Goal: Download file/media

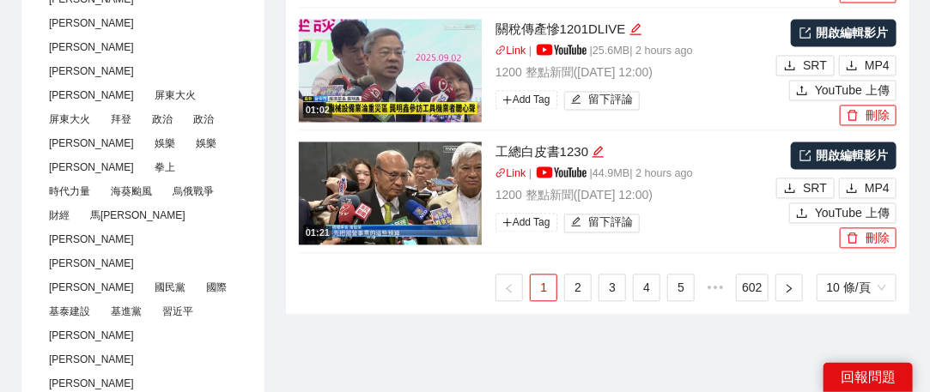
scroll to position [1116, 0]
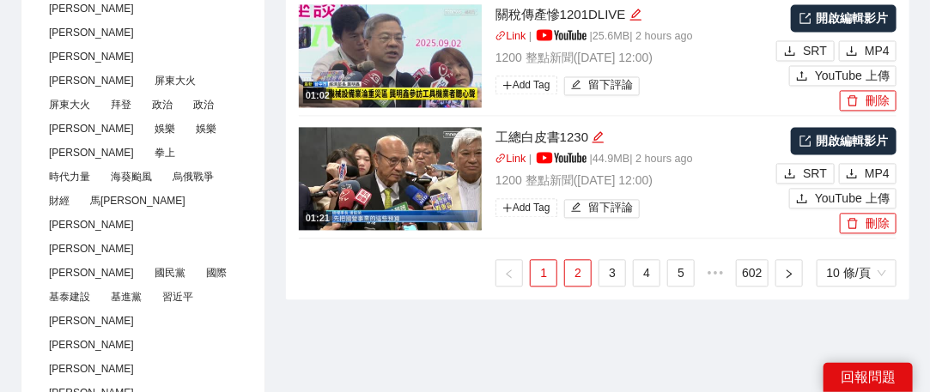
click at [576, 269] on link "2" at bounding box center [578, 273] width 26 height 26
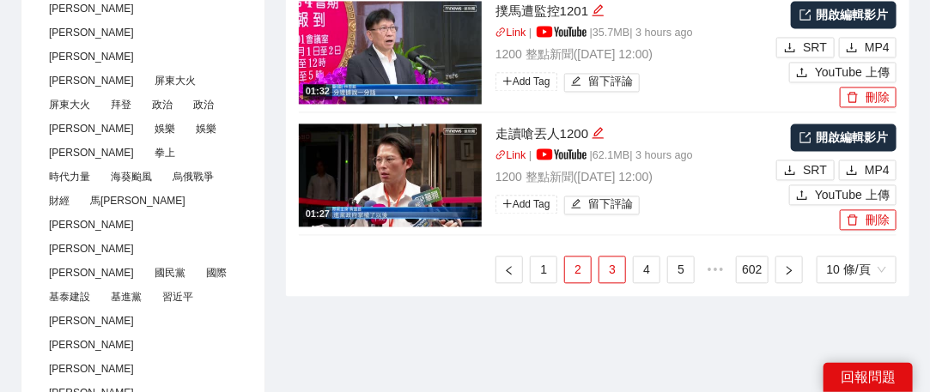
click at [608, 266] on link "3" at bounding box center [612, 270] width 26 height 26
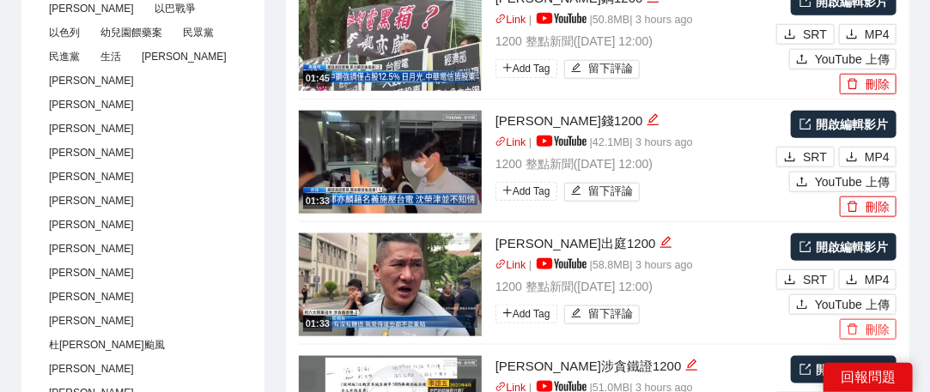
scroll to position [601, 0]
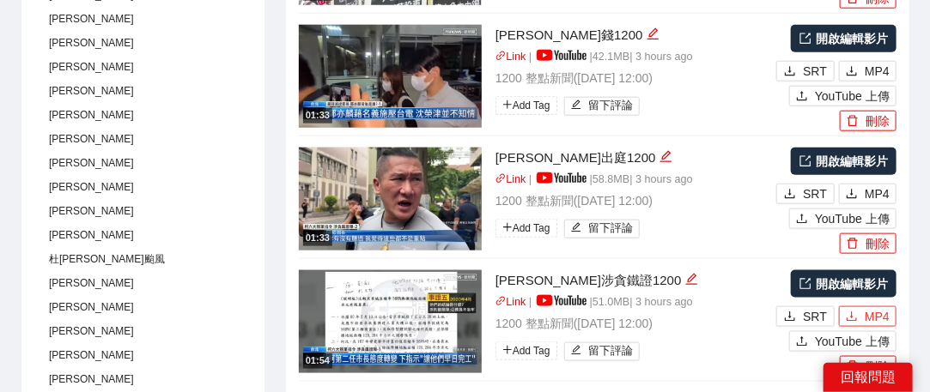
click at [862, 311] on button "MP4" at bounding box center [868, 316] width 58 height 21
click at [867, 192] on span "MP4" at bounding box center [876, 194] width 25 height 19
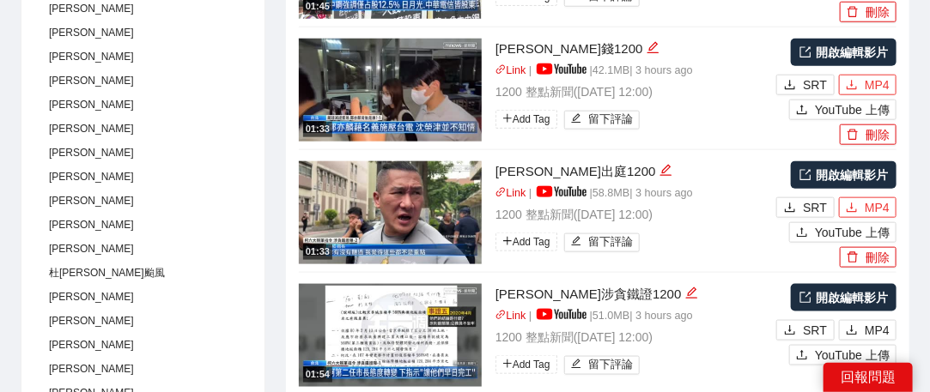
scroll to position [515, 0]
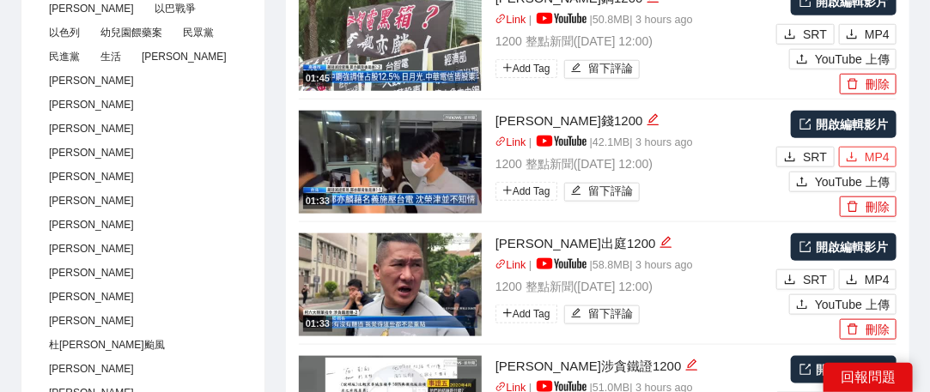
click at [878, 157] on span "MP4" at bounding box center [876, 157] width 25 height 19
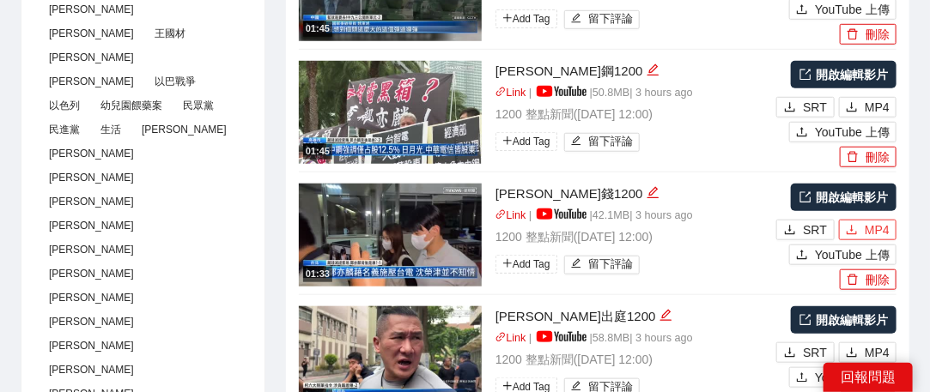
scroll to position [429, 0]
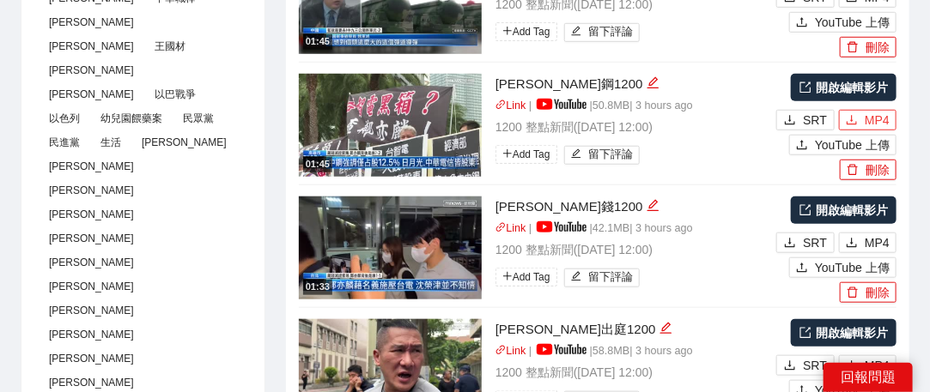
click at [874, 117] on span "MP4" at bounding box center [876, 120] width 25 height 19
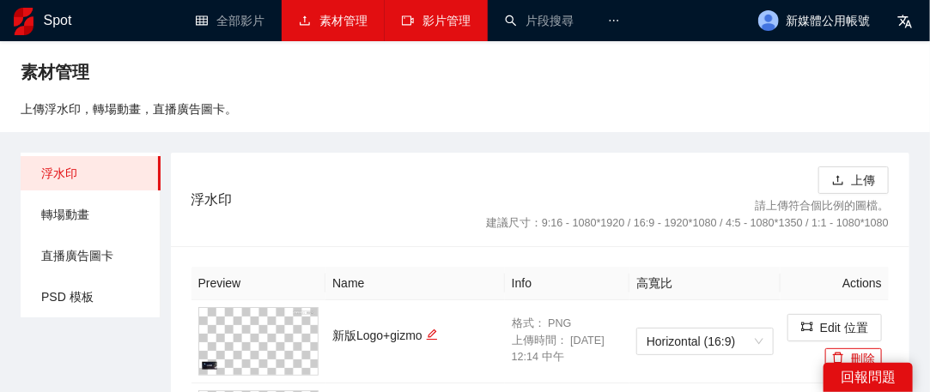
click at [416, 27] on link "影片管理" at bounding box center [436, 21] width 69 height 14
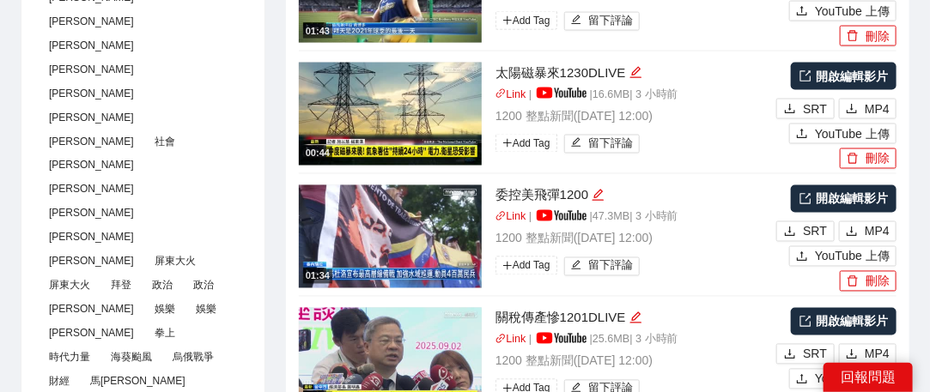
scroll to position [1116, 0]
